Goal: Task Accomplishment & Management: Use online tool/utility

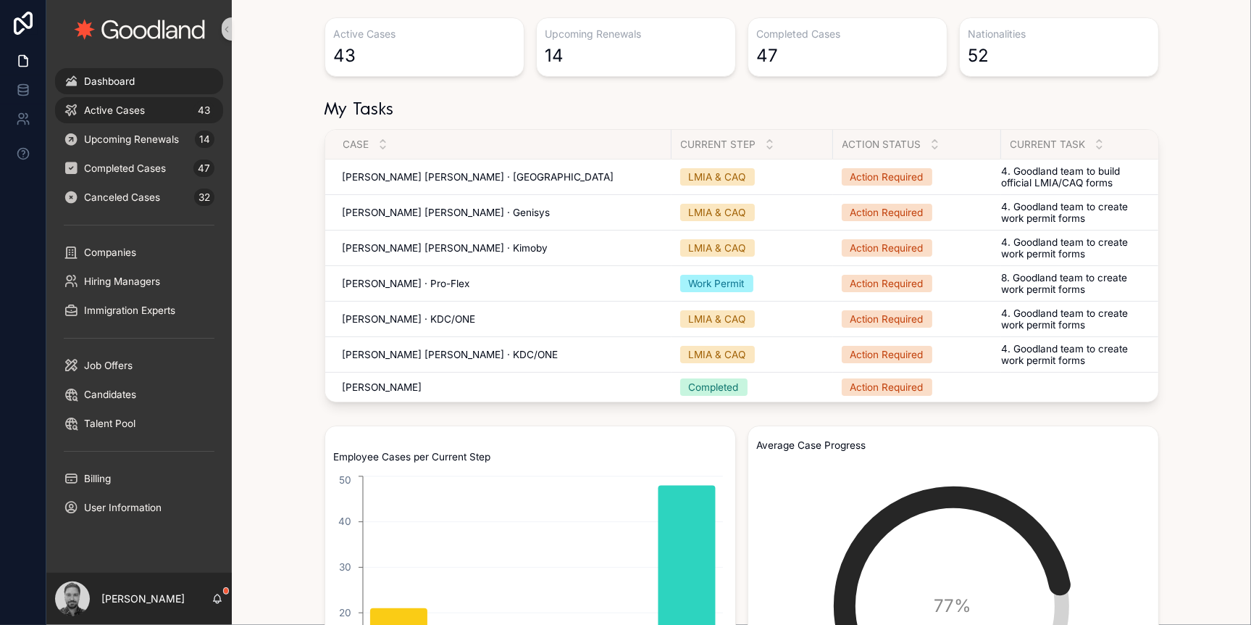
click at [132, 109] on span "Active Cases" at bounding box center [114, 110] width 61 height 12
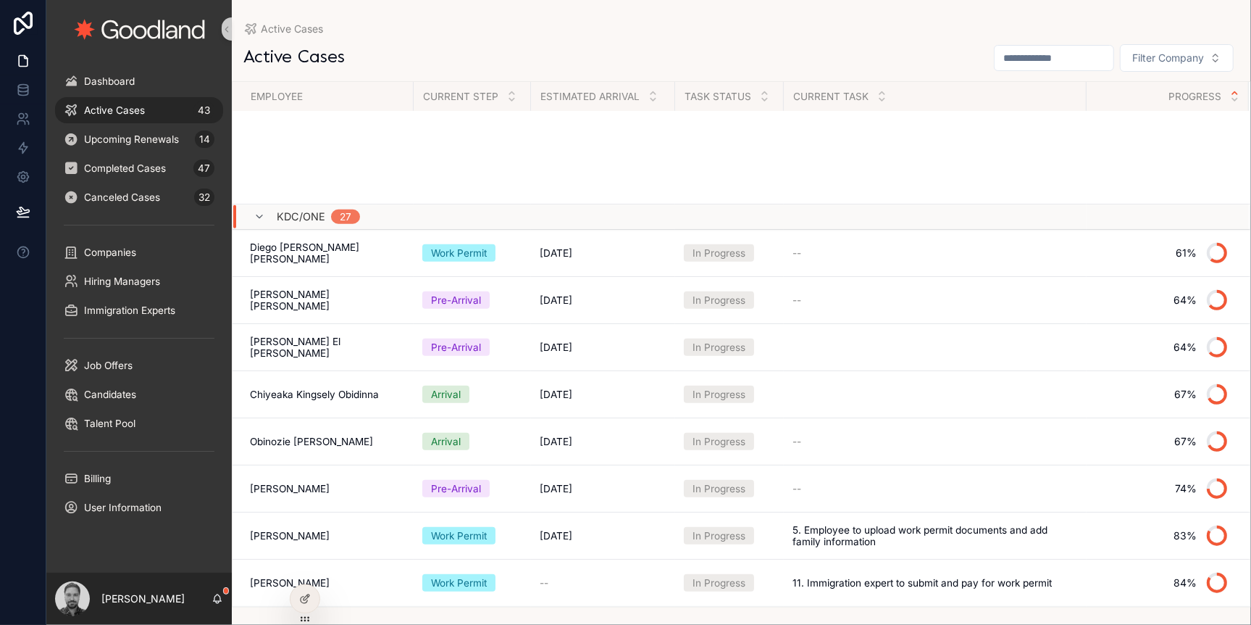
scroll to position [1429, 0]
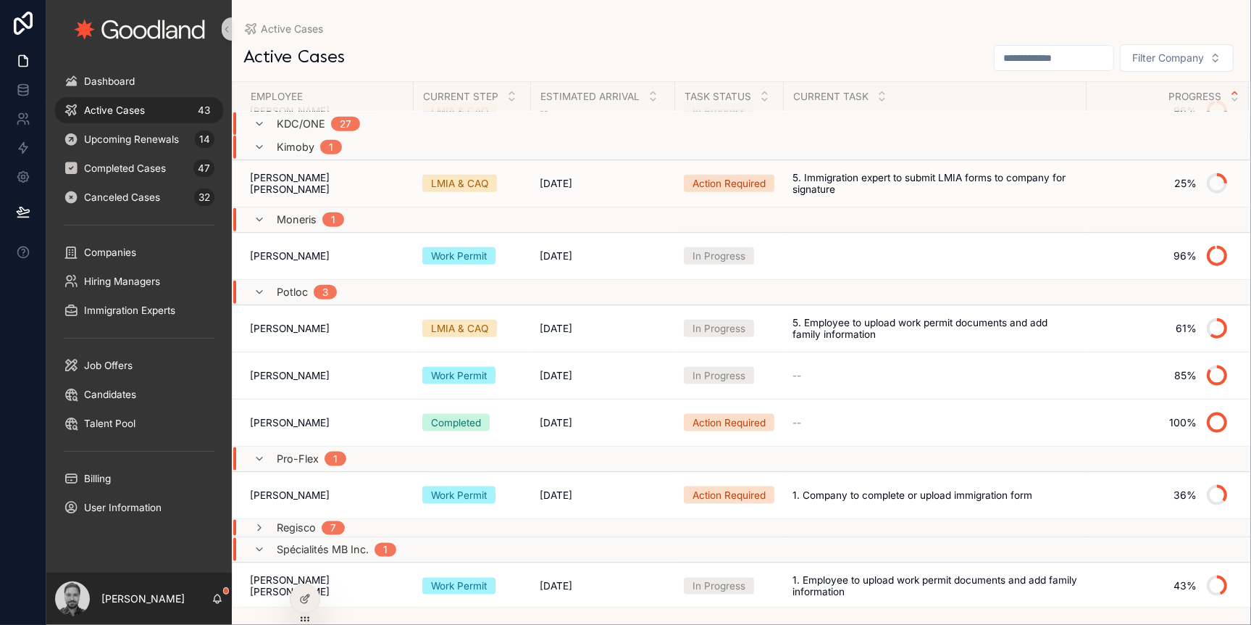
click at [356, 186] on span "[PERSON_NAME] [PERSON_NAME]" at bounding box center [327, 183] width 155 height 23
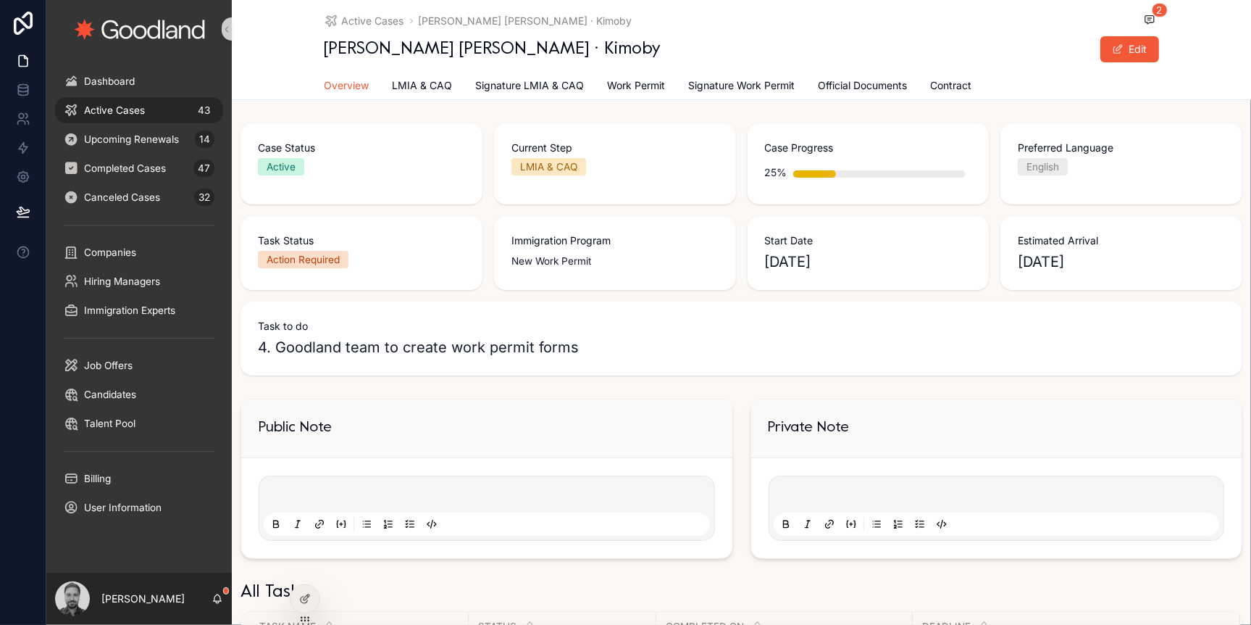
click at [825, 495] on p "scrollable content" at bounding box center [1000, 496] width 446 height 14
click at [1154, 12] on span "2" at bounding box center [1160, 10] width 16 height 14
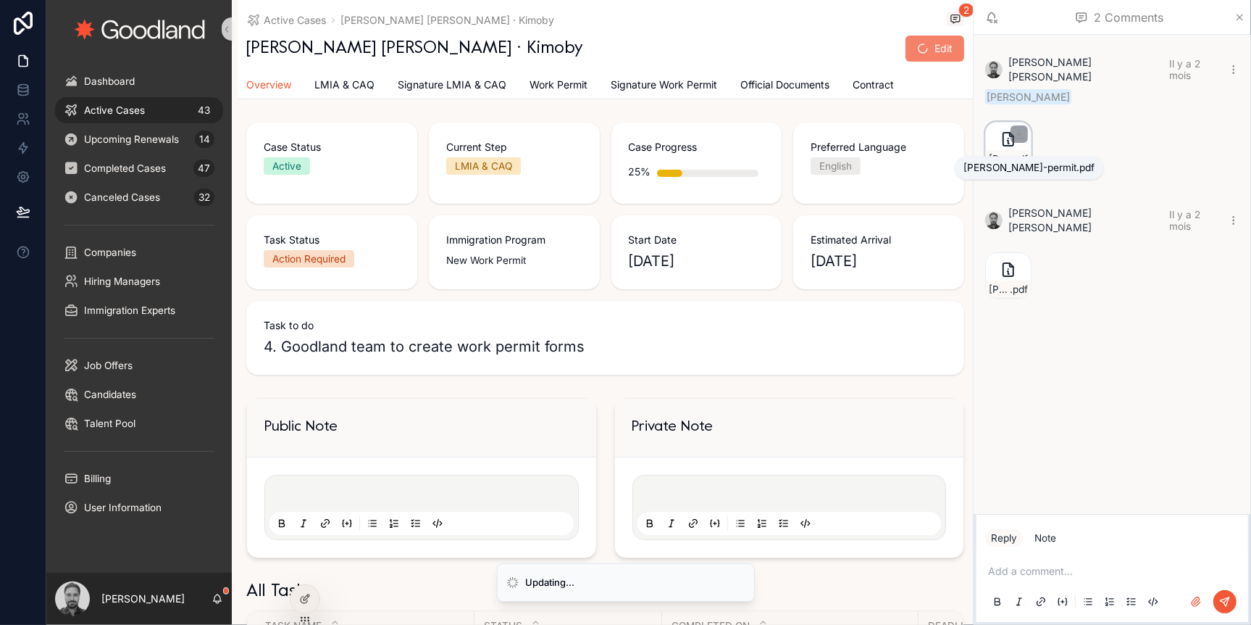
click at [1006, 153] on span "[PERSON_NAME]-permit" at bounding box center [999, 159] width 21 height 12
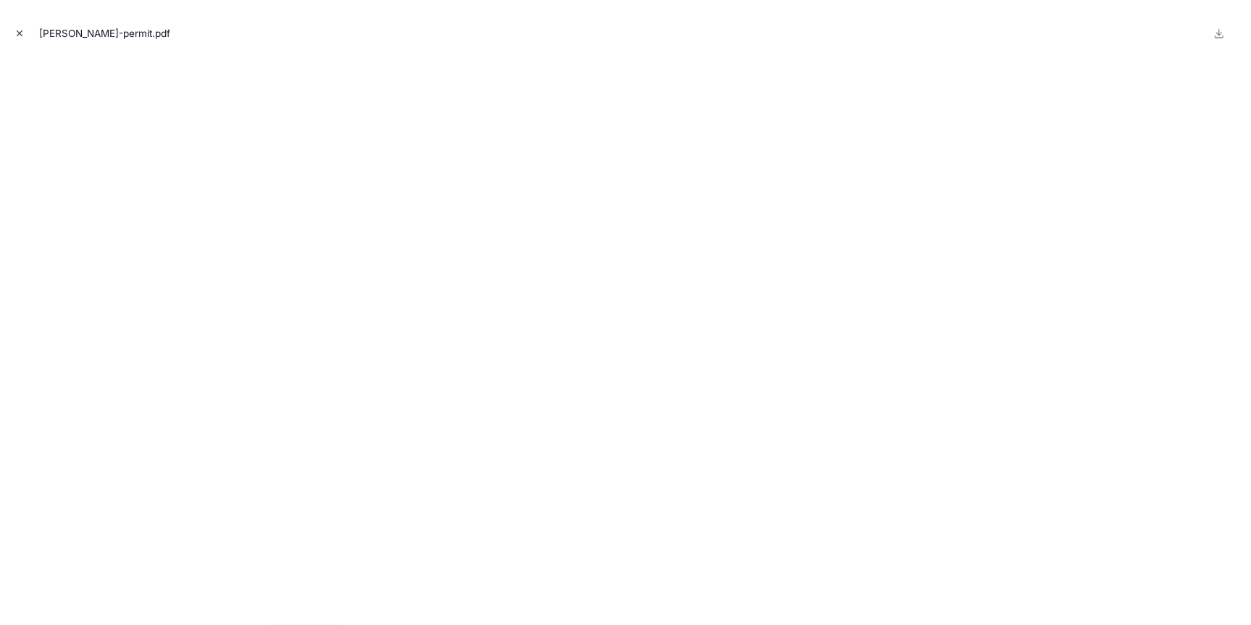
click at [17, 32] on icon "Close modal" at bounding box center [19, 33] width 10 height 10
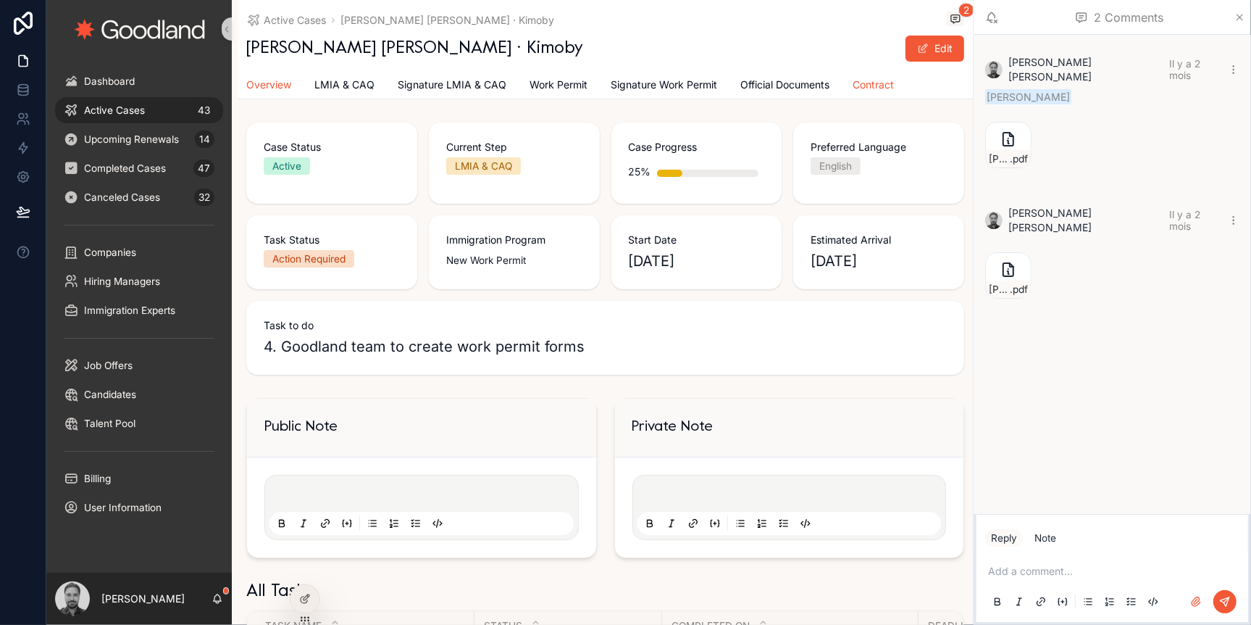
click at [864, 86] on span "Contract" at bounding box center [873, 85] width 41 height 14
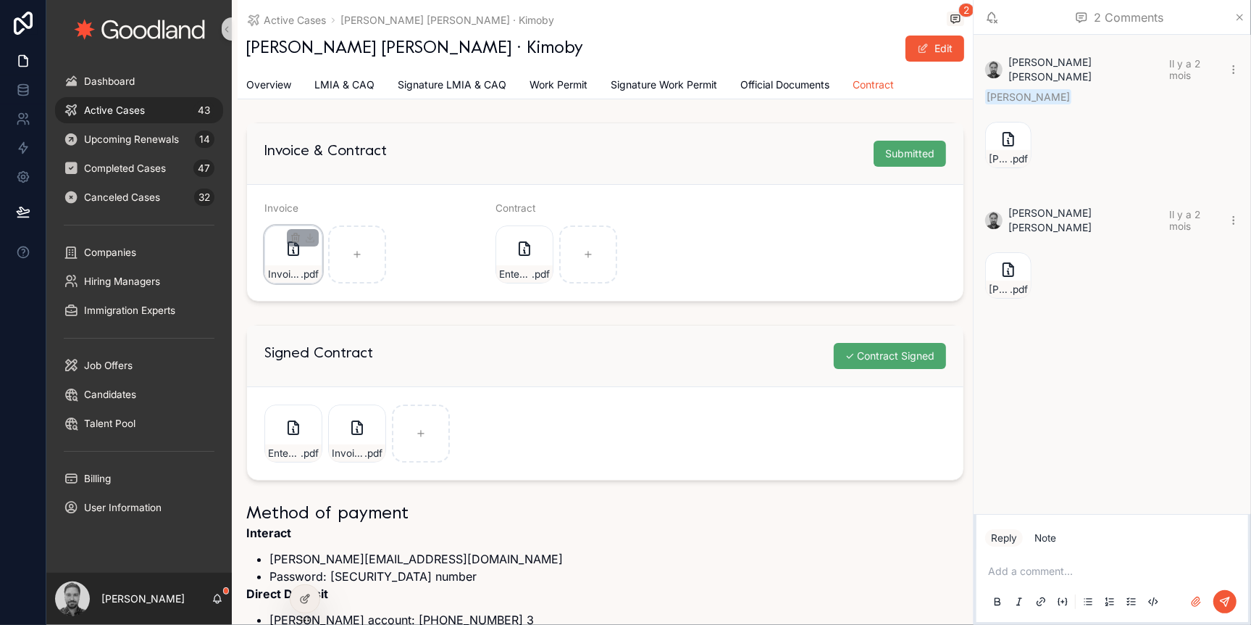
click at [285, 265] on div "Invoice-0000356-(1) .pdf" at bounding box center [293, 273] width 57 height 17
